Goal: Use online tool/utility: Utilize a website feature to perform a specific function

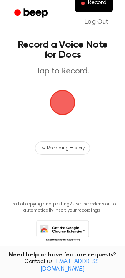
click at [60, 104] on span "button" at bounding box center [62, 102] width 23 height 23
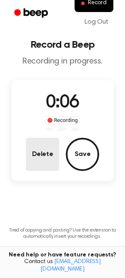
click at [39, 160] on button "Delete" at bounding box center [42, 154] width 33 height 33
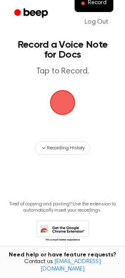
click at [60, 106] on span "button" at bounding box center [62, 102] width 23 height 23
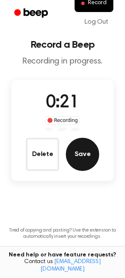
click at [76, 154] on button "Save" at bounding box center [82, 154] width 33 height 33
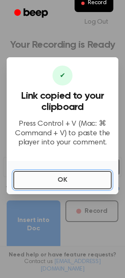
click at [89, 189] on button "OK" at bounding box center [62, 180] width 98 height 18
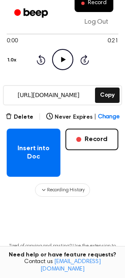
scroll to position [66, 0]
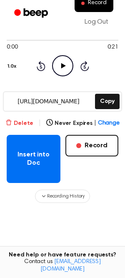
click at [23, 123] on button "Delete" at bounding box center [19, 123] width 28 height 9
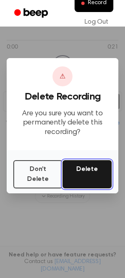
click at [83, 175] on button "Delete" at bounding box center [86, 174] width 49 height 28
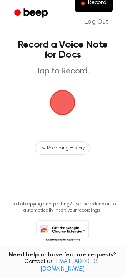
scroll to position [15, 0]
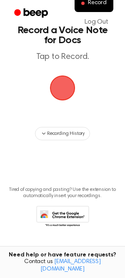
click at [64, 91] on span "button" at bounding box center [62, 87] width 41 height 41
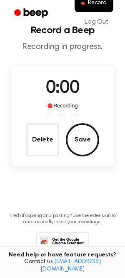
scroll to position [41, 0]
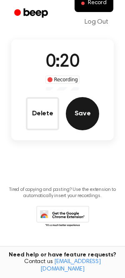
click at [81, 113] on button "Save" at bounding box center [82, 113] width 33 height 33
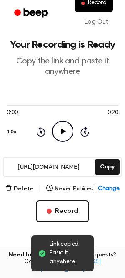
scroll to position [13, 0]
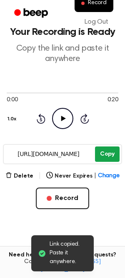
click at [103, 151] on button "Copy" at bounding box center [107, 154] width 25 height 15
